Goal: Information Seeking & Learning: Learn about a topic

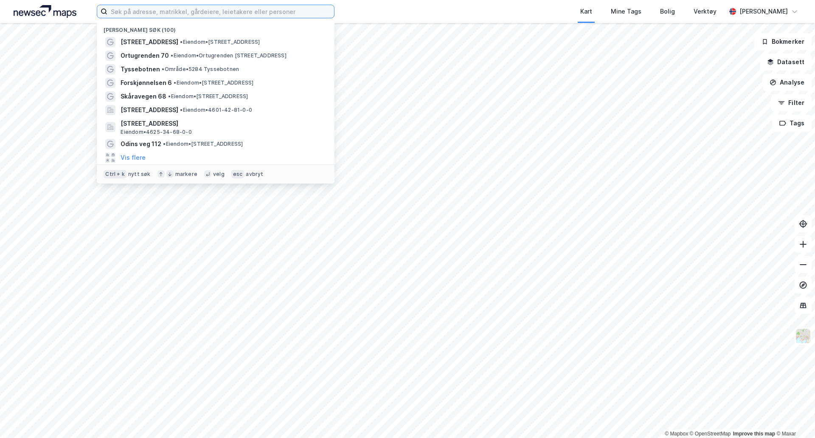
click at [220, 11] on input at bounding box center [220, 11] width 227 height 13
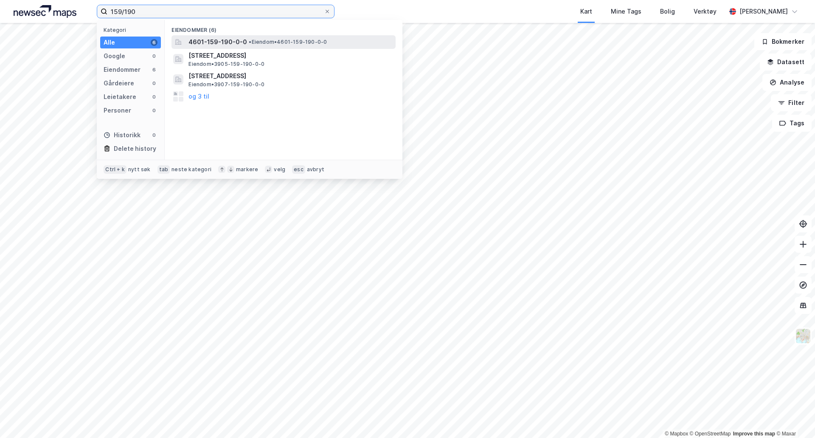
type input "159/190"
